Goal: Information Seeking & Learning: Learn about a topic

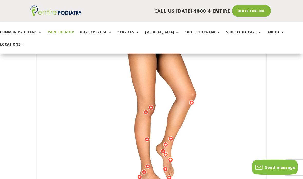
scroll to position [124, 0]
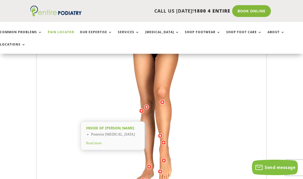
click at [100, 141] on span "Read more" at bounding box center [94, 143] width 16 height 4
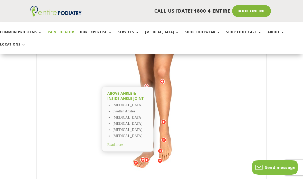
click at [123, 143] on span "Read more" at bounding box center [115, 145] width 16 height 4
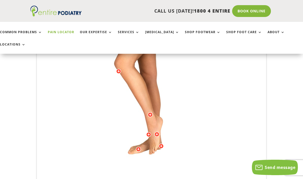
scroll to position [155, 0]
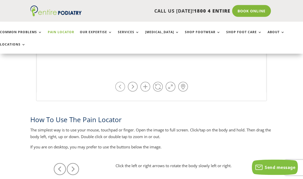
scroll to position [266, 0]
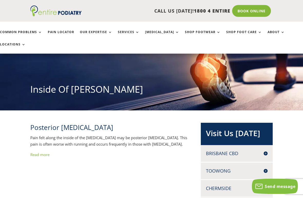
scroll to position [27, 0]
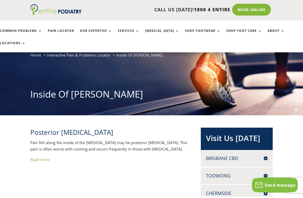
click at [46, 158] on link "Read more" at bounding box center [39, 160] width 19 height 5
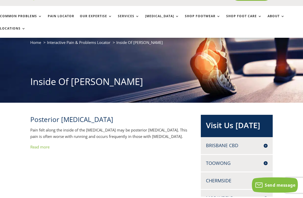
scroll to position [10, 0]
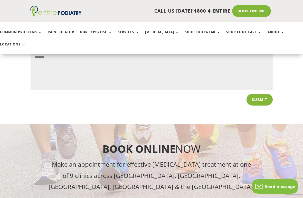
scroll to position [551, 0]
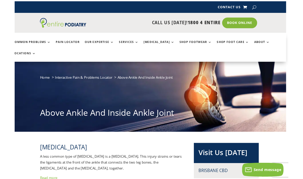
scroll to position [0, 2]
